Goal: Navigation & Orientation: Find specific page/section

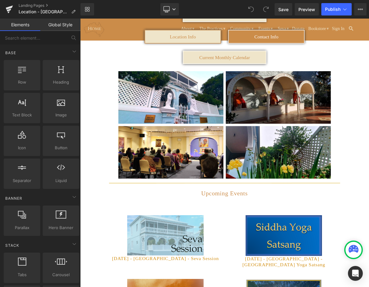
scroll to position [62, 0]
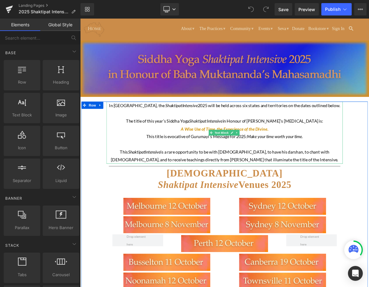
scroll to position [62, 0]
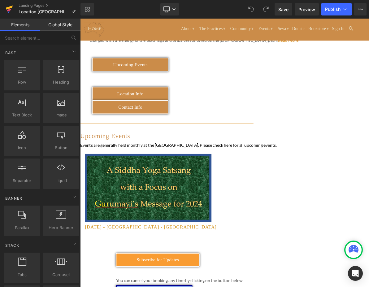
scroll to position [62, 0]
